Goal: Task Accomplishment & Management: Use online tool/utility

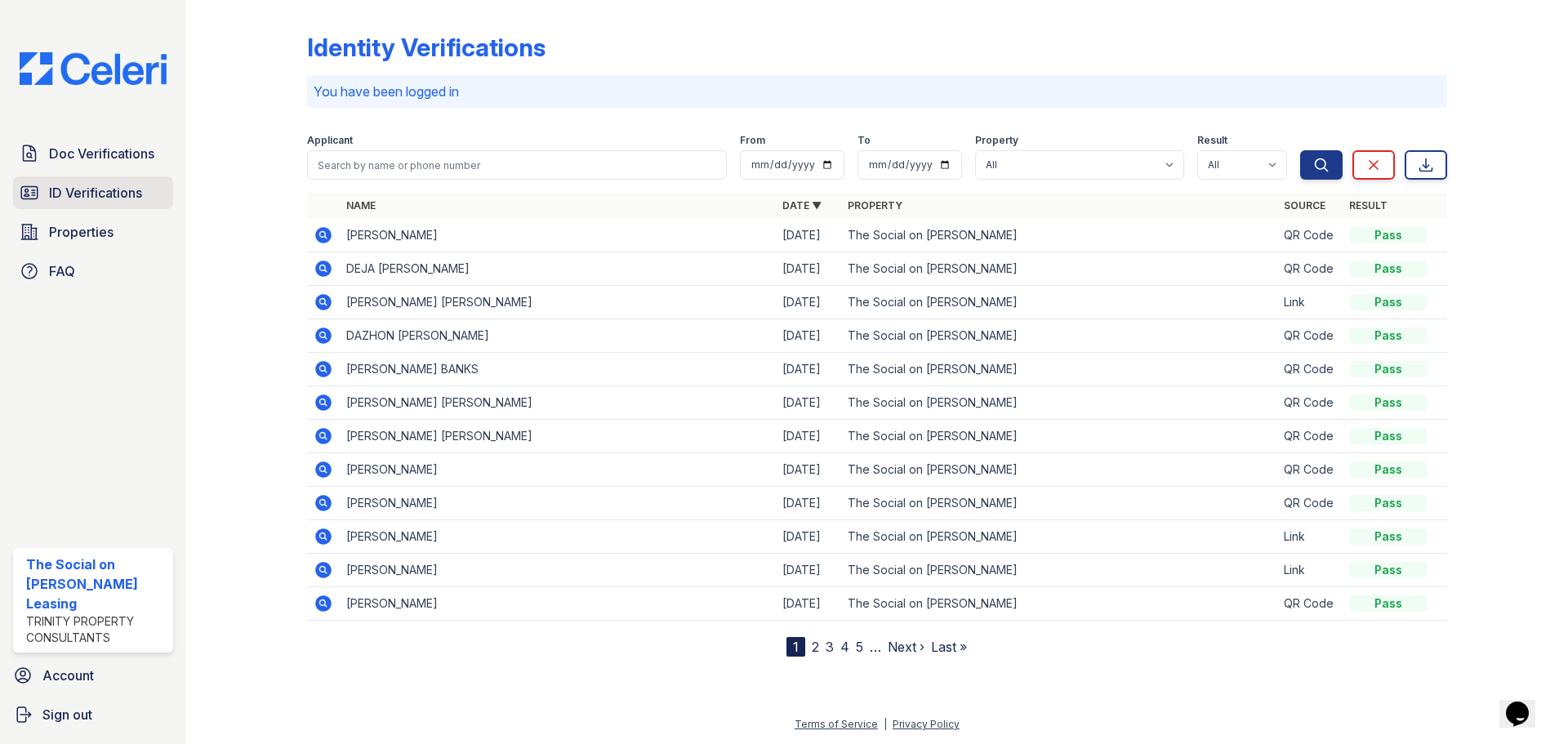
click at [102, 184] on span "ID Verifications" at bounding box center [95, 192] width 93 height 19
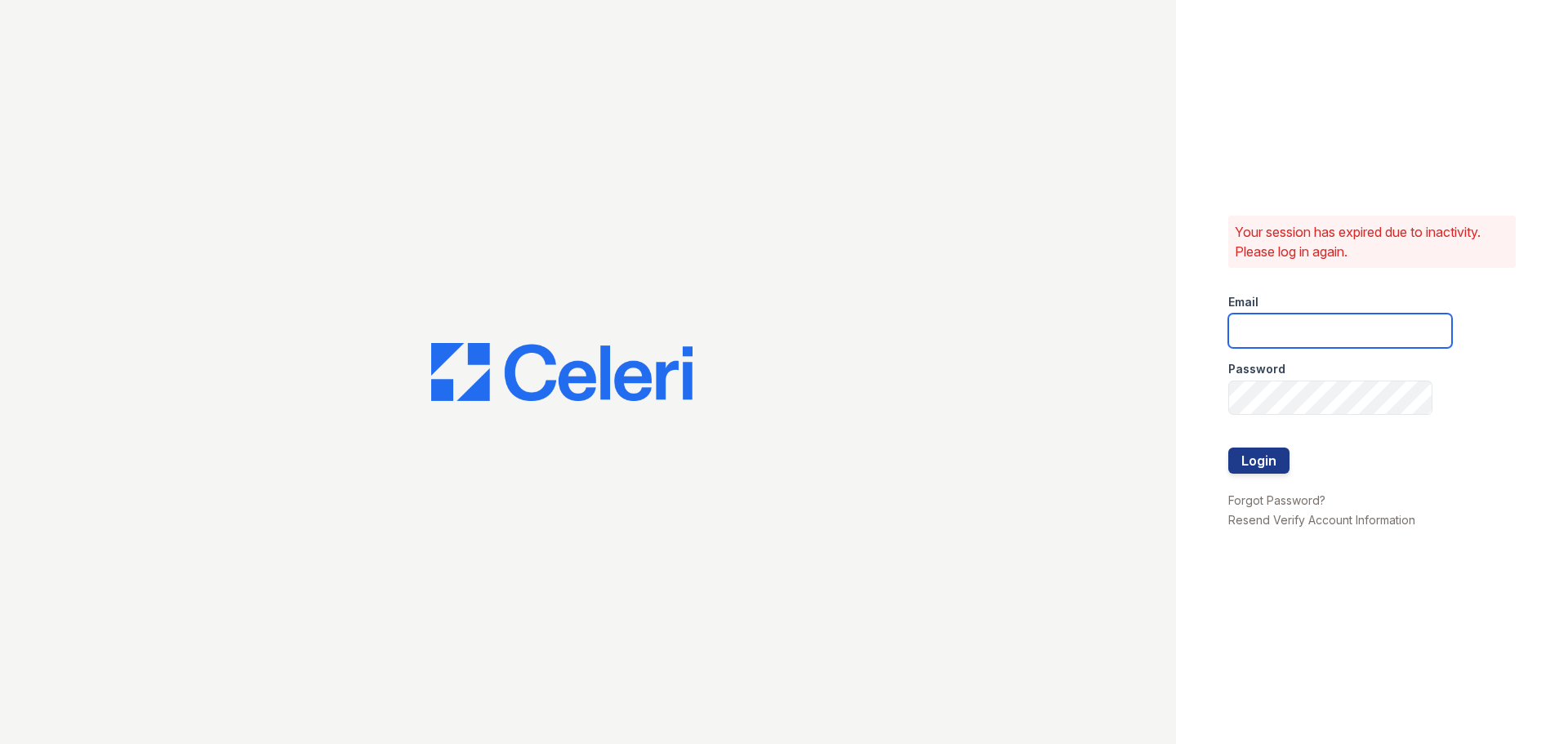
click at [1320, 333] on input "email" at bounding box center [1340, 331] width 224 height 35
type input "[EMAIL_ADDRESS][DOMAIN_NAME]"
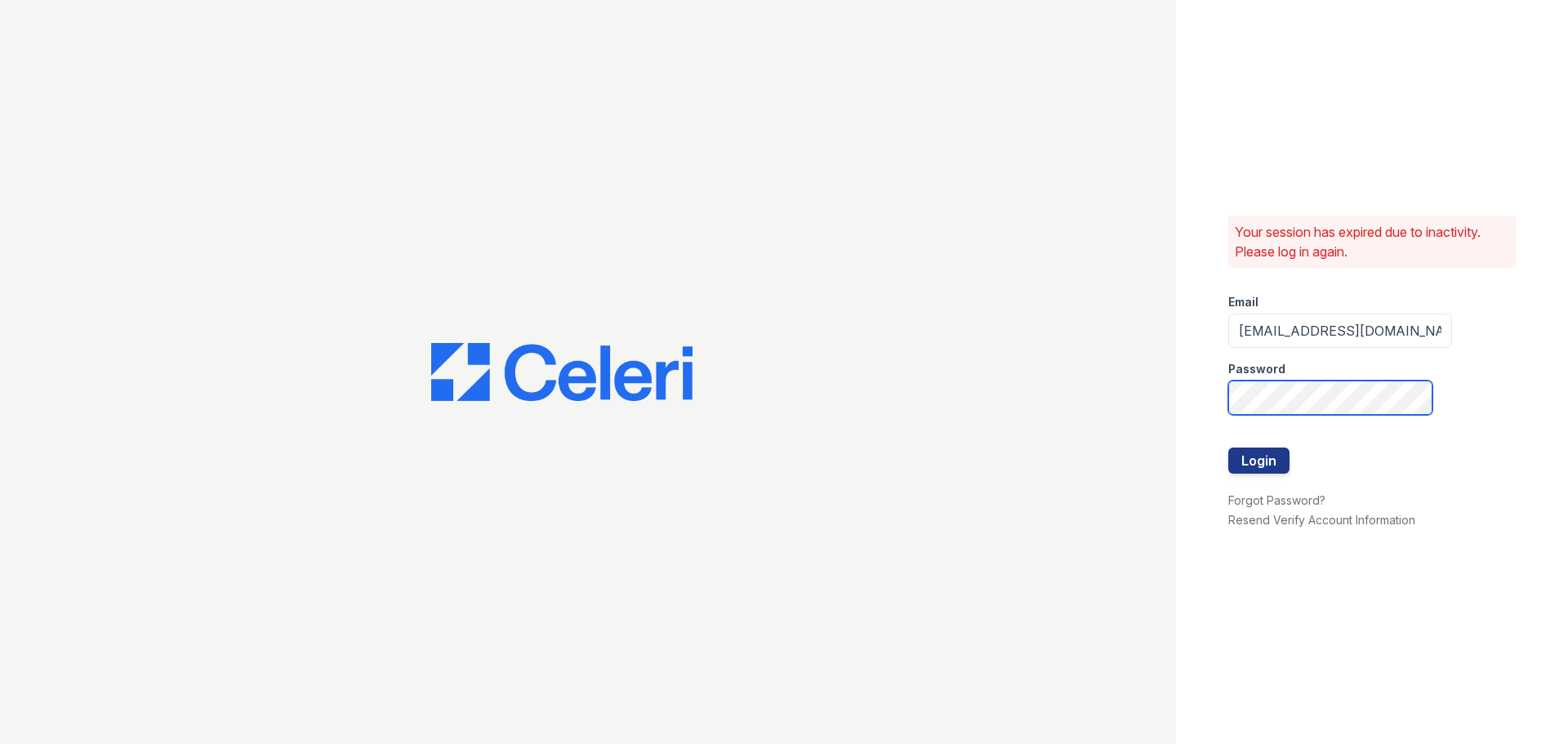
click at [1228, 448] on button "Login" at bounding box center [1259, 460] width 62 height 26
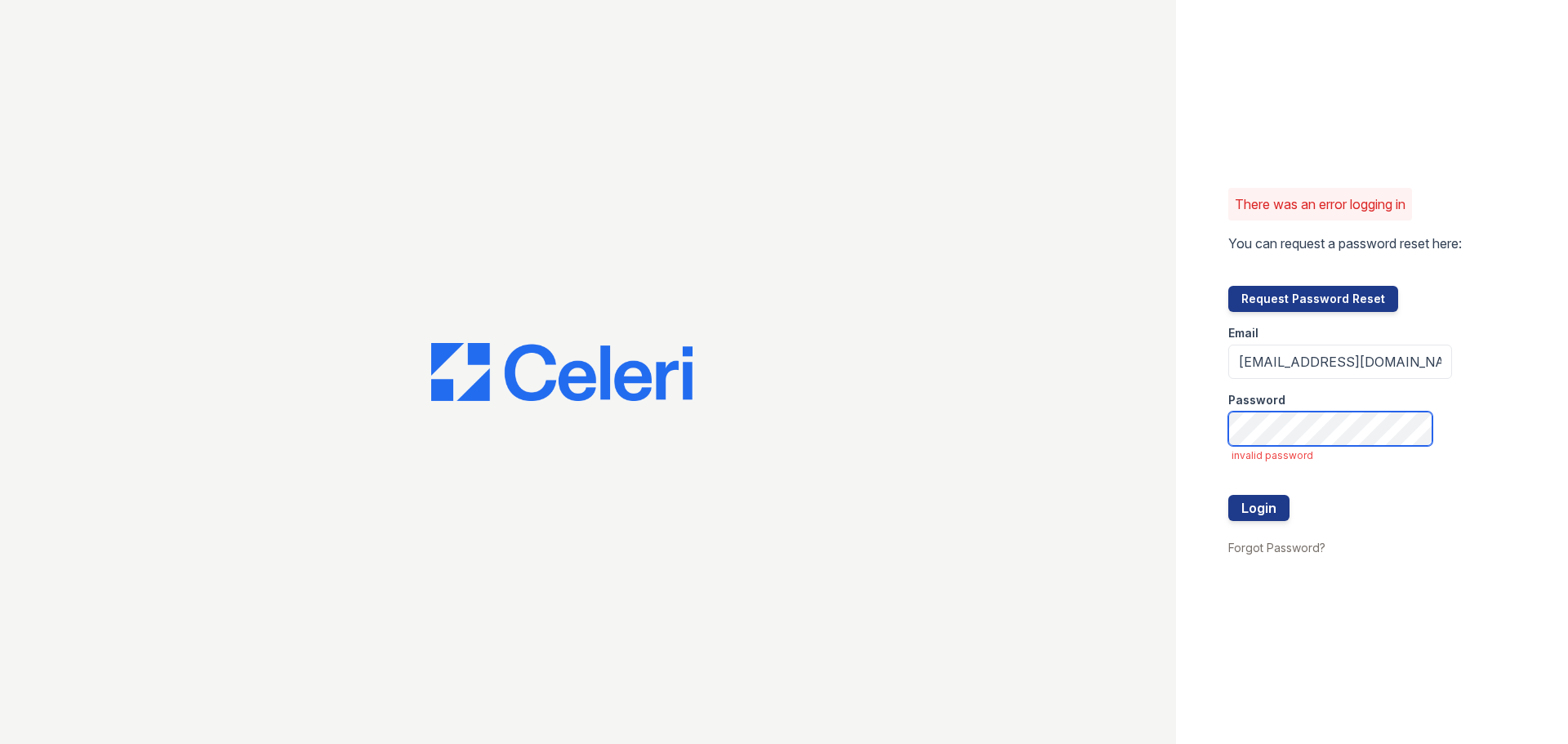
click at [1228, 495] on button "Login" at bounding box center [1259, 507] width 62 height 26
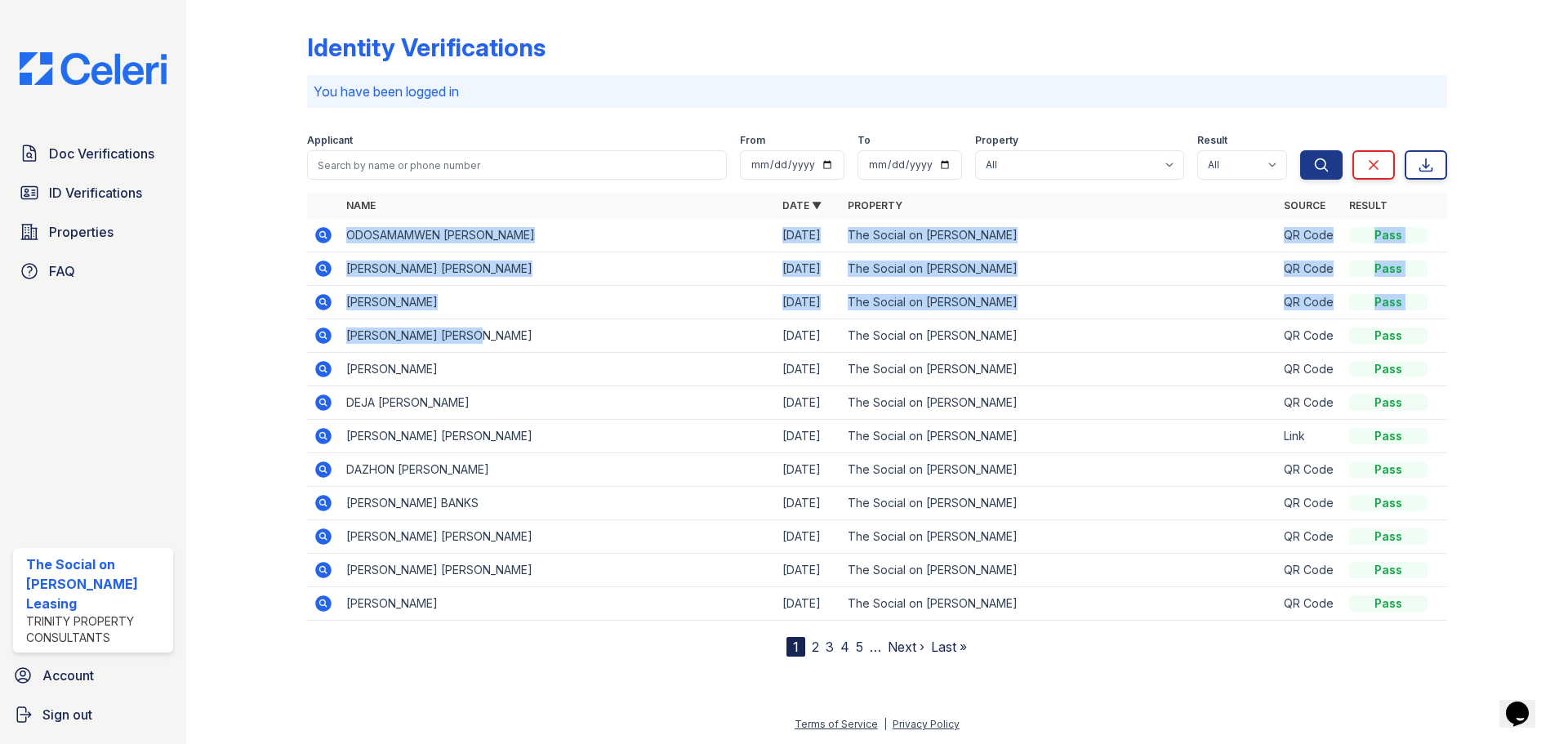
drag, startPoint x: 531, startPoint y: 336, endPoint x: 314, endPoint y: 233, distance: 240.2
click at [314, 233] on table "Name Date ▼ Property Source Result ODOSAMAMWEN NOAH OGBEBOR 09/02/25 The Social…" at bounding box center [877, 406] width 1141 height 428
